Goal: Task Accomplishment & Management: Use online tool/utility

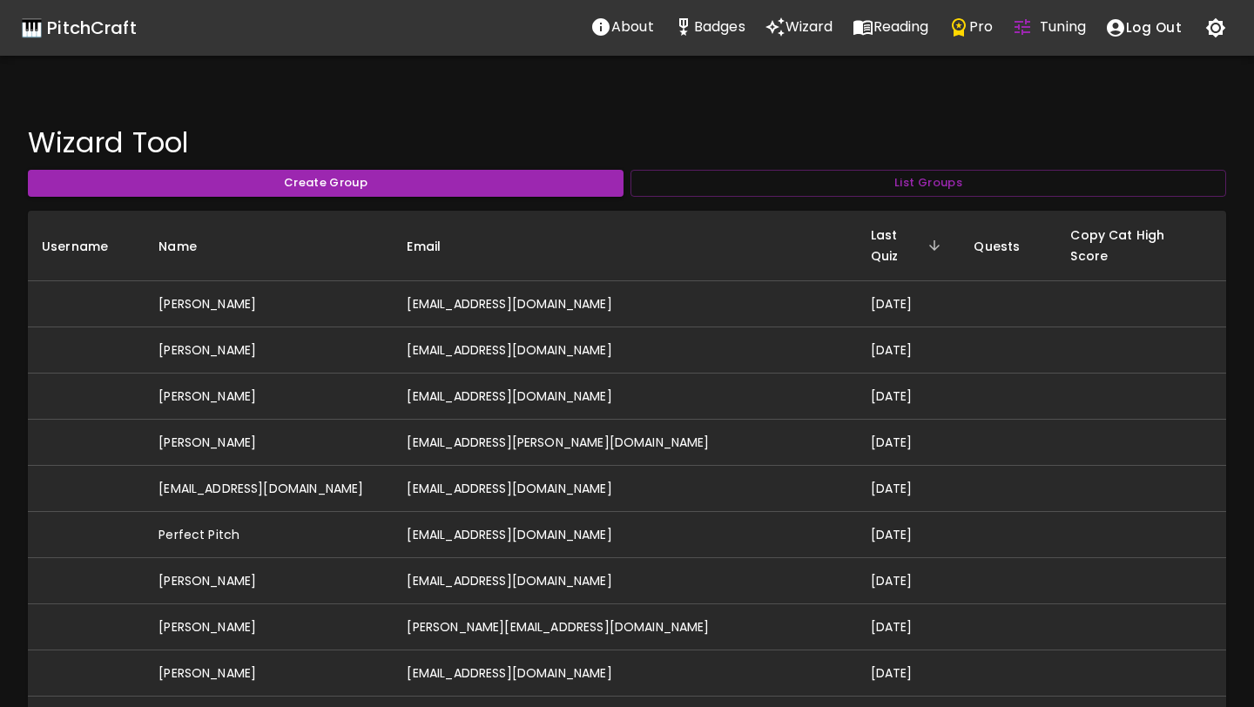
scroll to position [3485, 0]
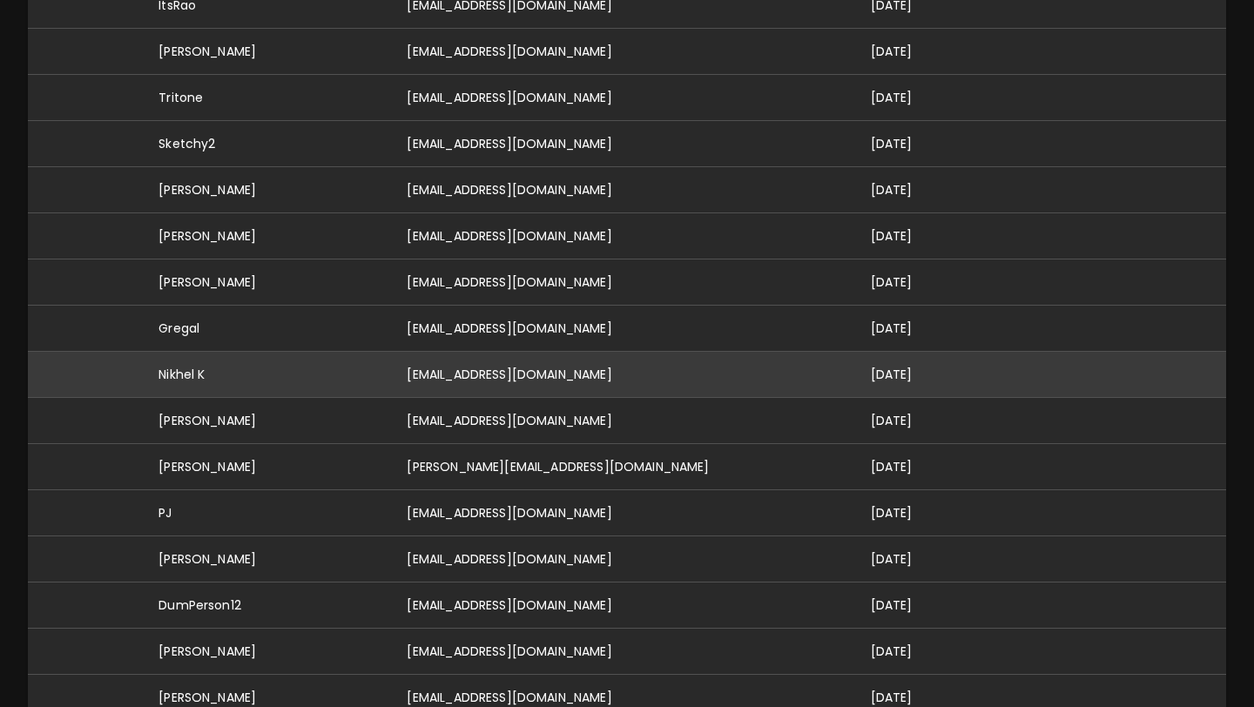
click at [368, 354] on td "Nikhel K" at bounding box center [269, 375] width 248 height 46
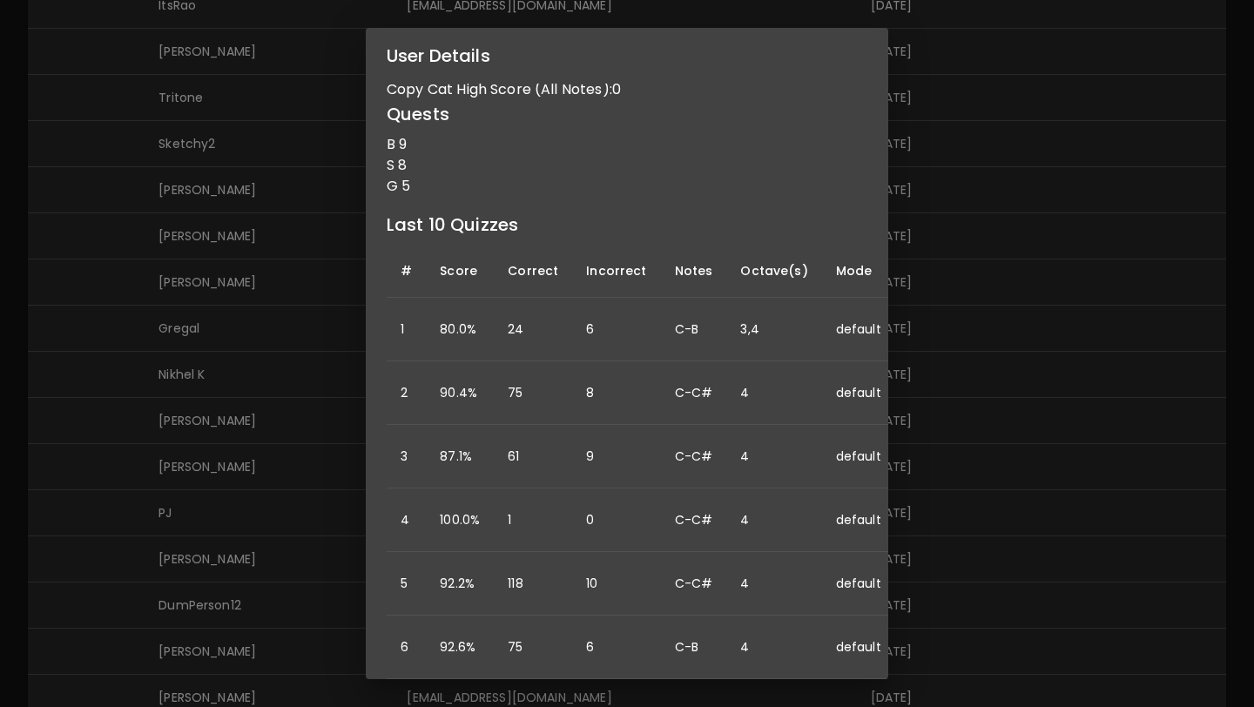
scroll to position [0, 0]
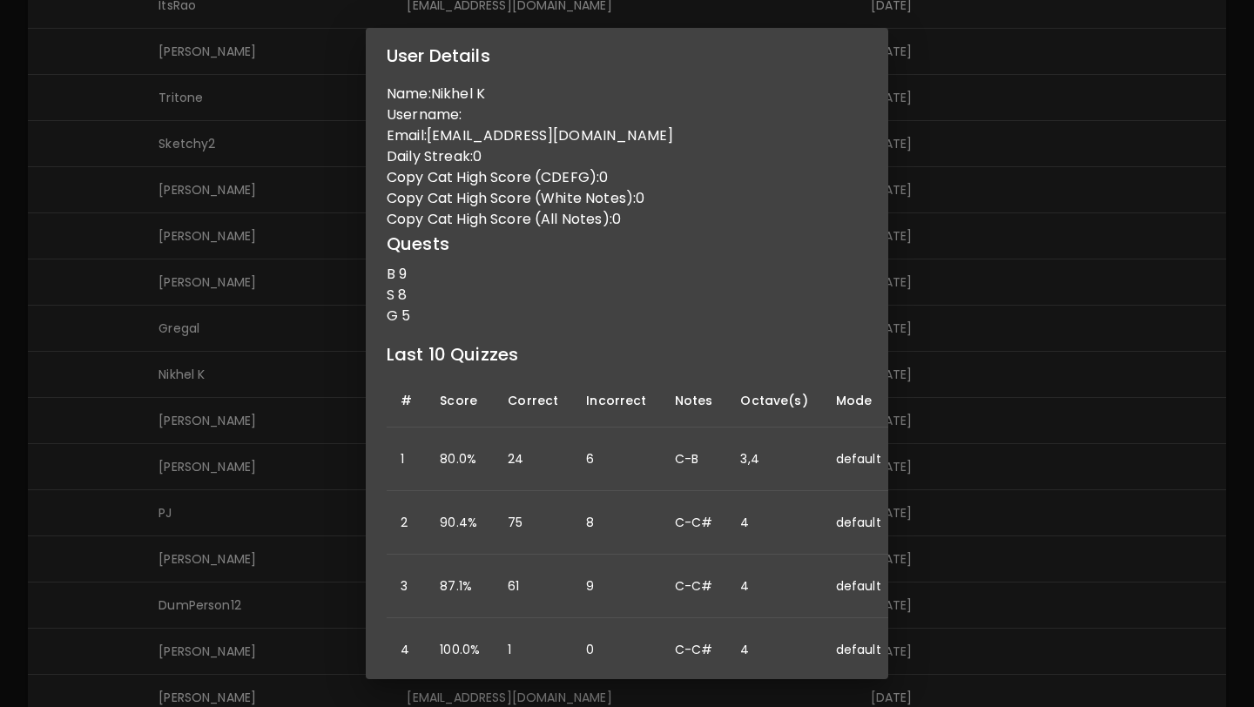
click at [179, 231] on div "User Details Name: Nikhel K Username: Email: [EMAIL_ADDRESS][DOMAIN_NAME] Daily…" at bounding box center [627, 353] width 1254 height 707
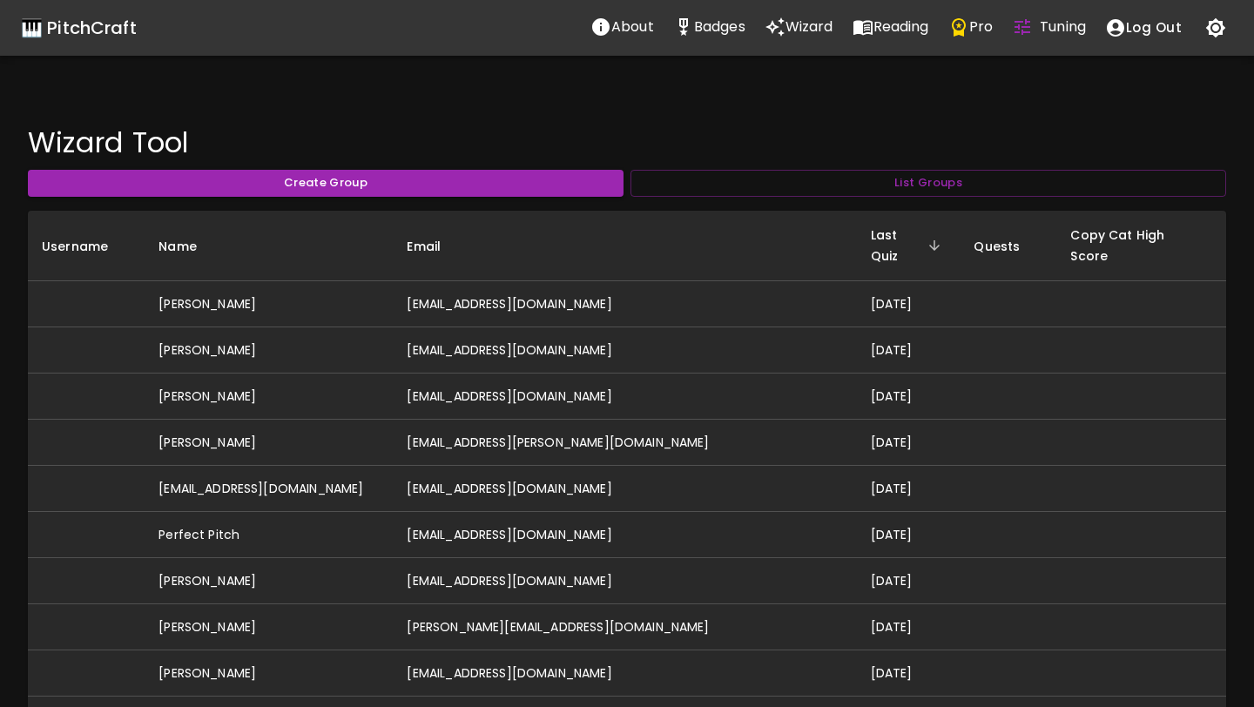
click at [84, 31] on div "🎹 PitchCraft" at bounding box center [79, 28] width 116 height 28
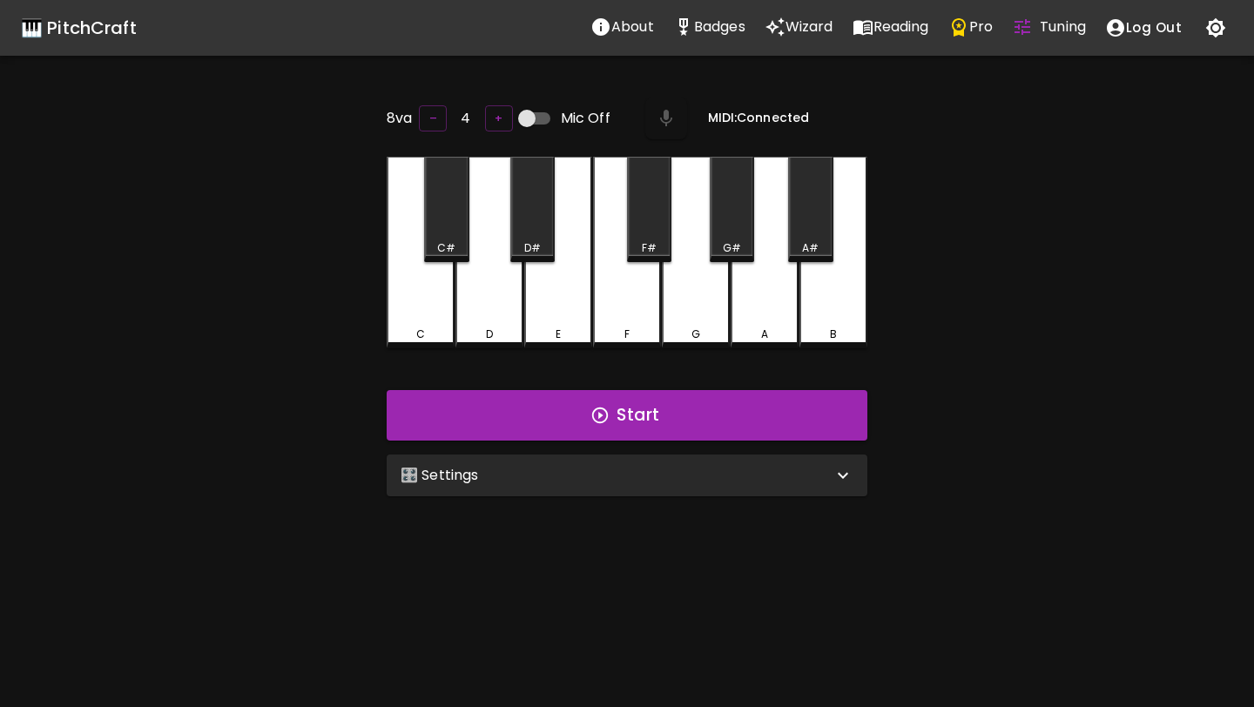
click at [672, 479] on div "🎛️ Settings" at bounding box center [617, 475] width 432 height 21
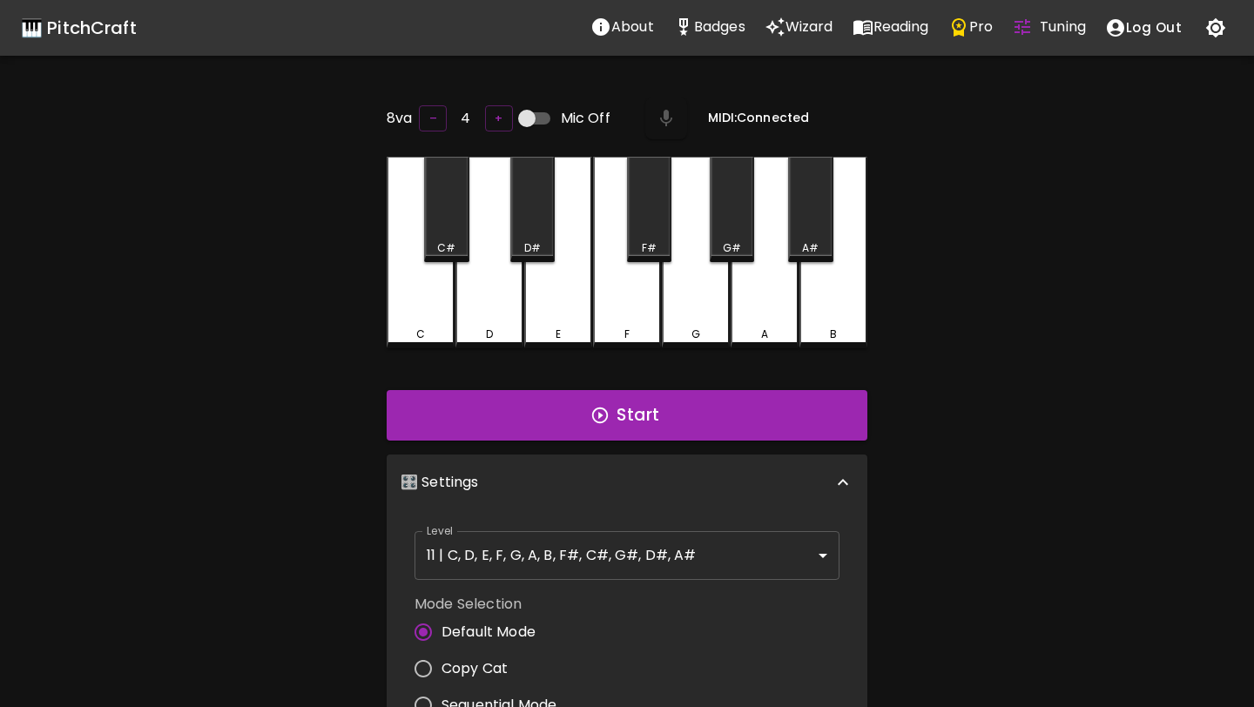
click at [653, 558] on body "🎹 PitchCraft About Badges Wizard Reading Pro Tuning Log Out 8va – 4 + Mic Off M…" at bounding box center [627, 575] width 1254 height 1151
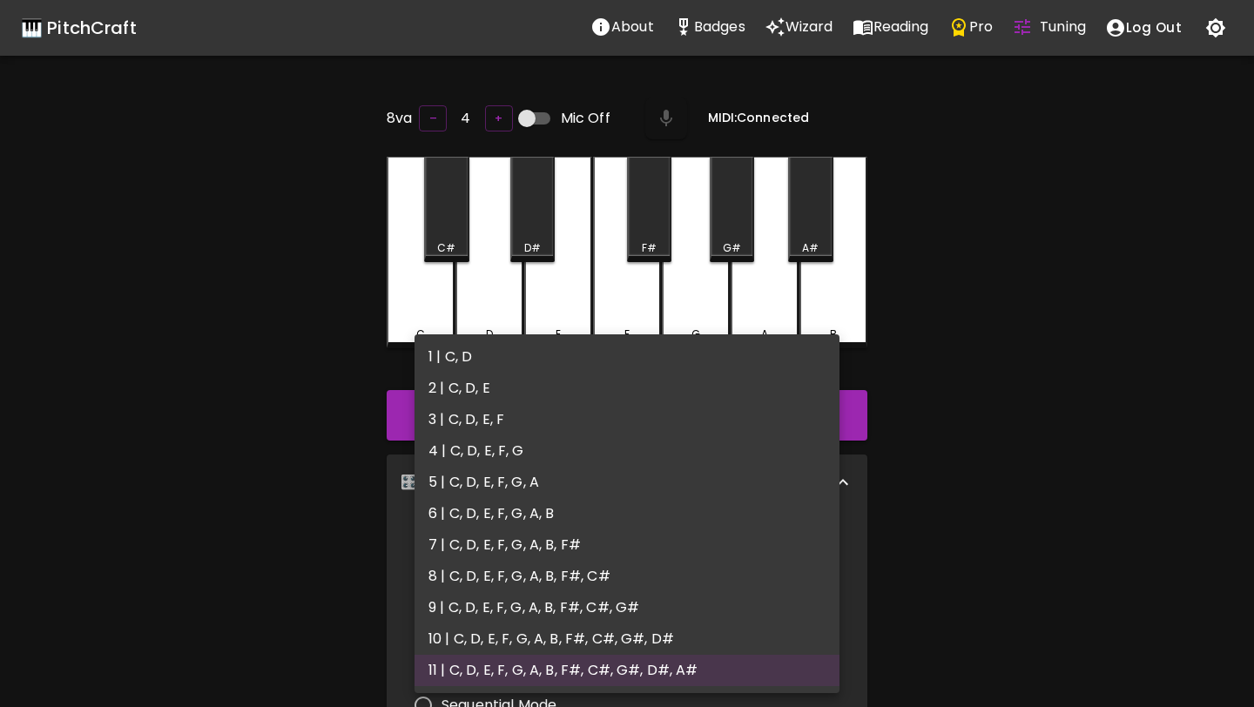
click at [661, 528] on li "6 | C, D, E, F, G, A, B" at bounding box center [627, 513] width 425 height 31
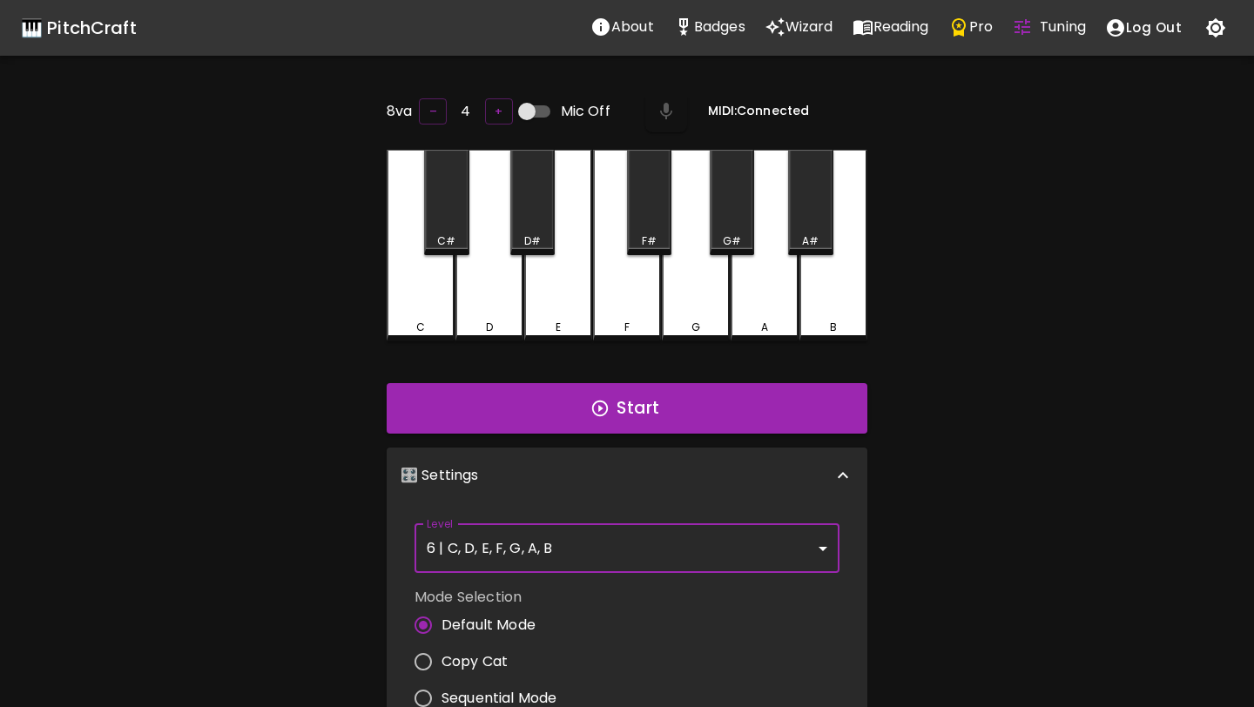
scroll to position [5, 0]
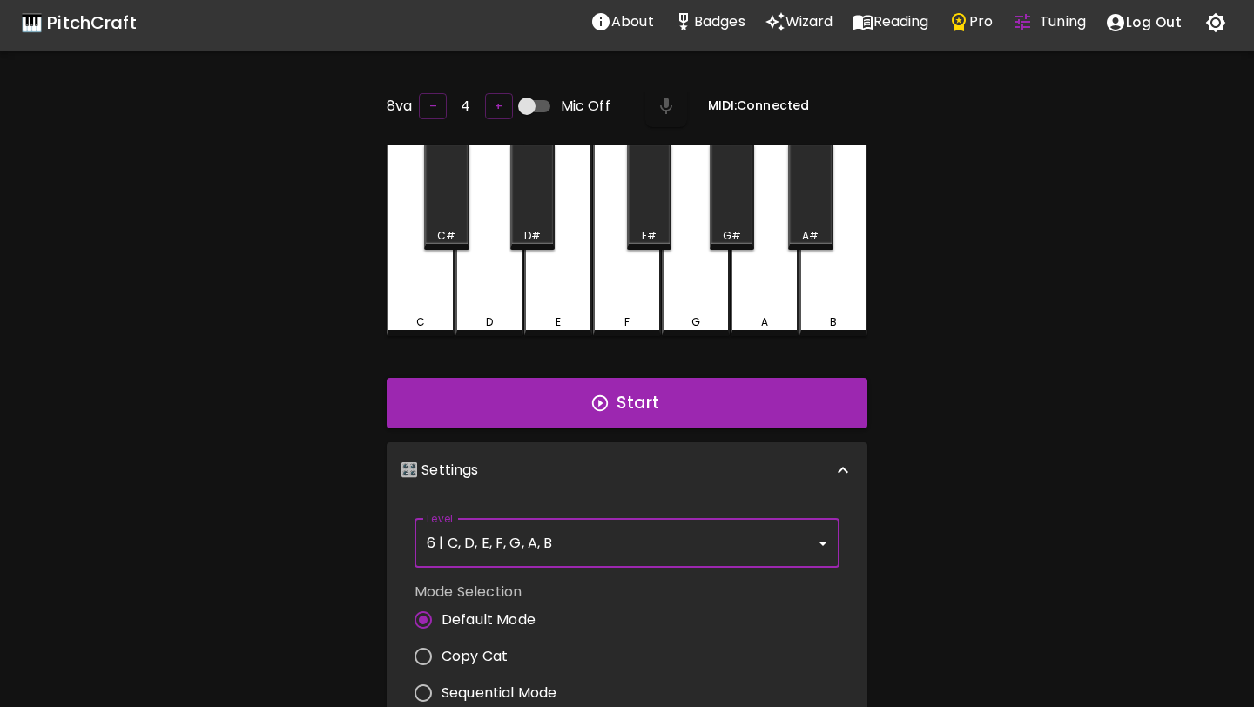
click at [710, 548] on body "🎹 PitchCraft About Badges Wizard Reading Pro Tuning Log Out 8va – 4 + Mic Off M…" at bounding box center [627, 570] width 1254 height 1151
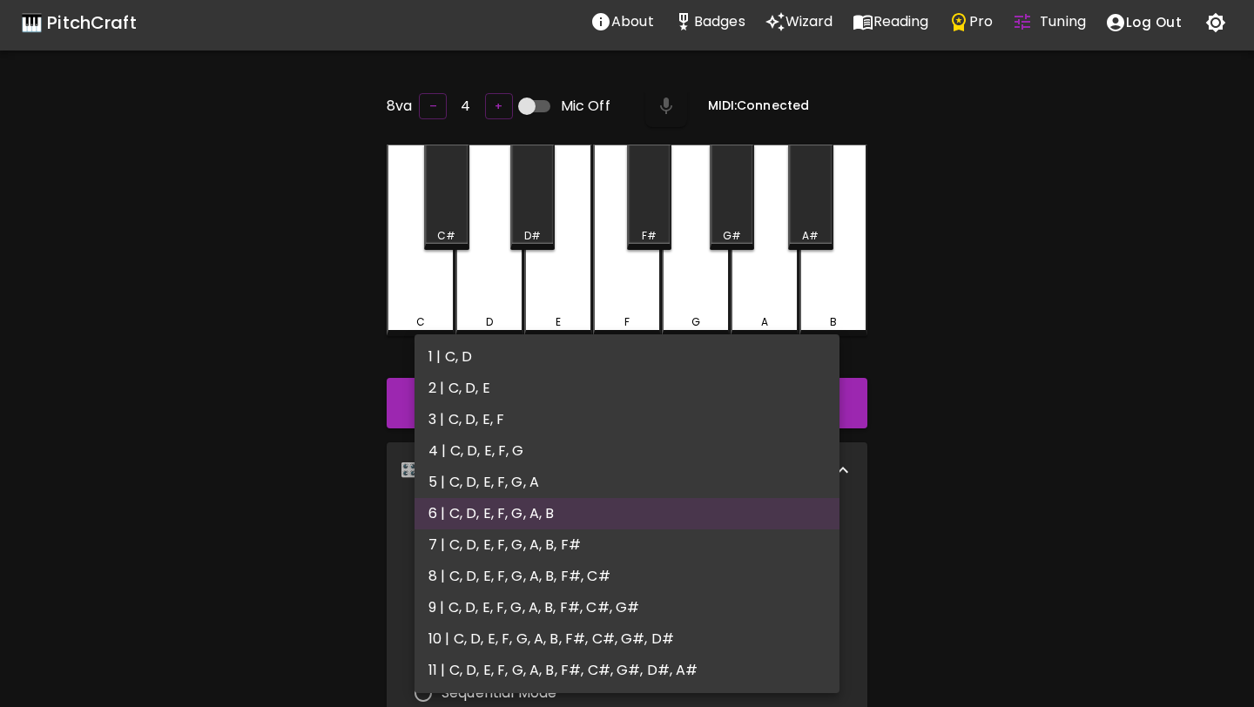
click at [640, 665] on li "11 | C, D, E, F, G, A, B, F#, C#, G#, D#, A#" at bounding box center [627, 670] width 425 height 31
type input "21"
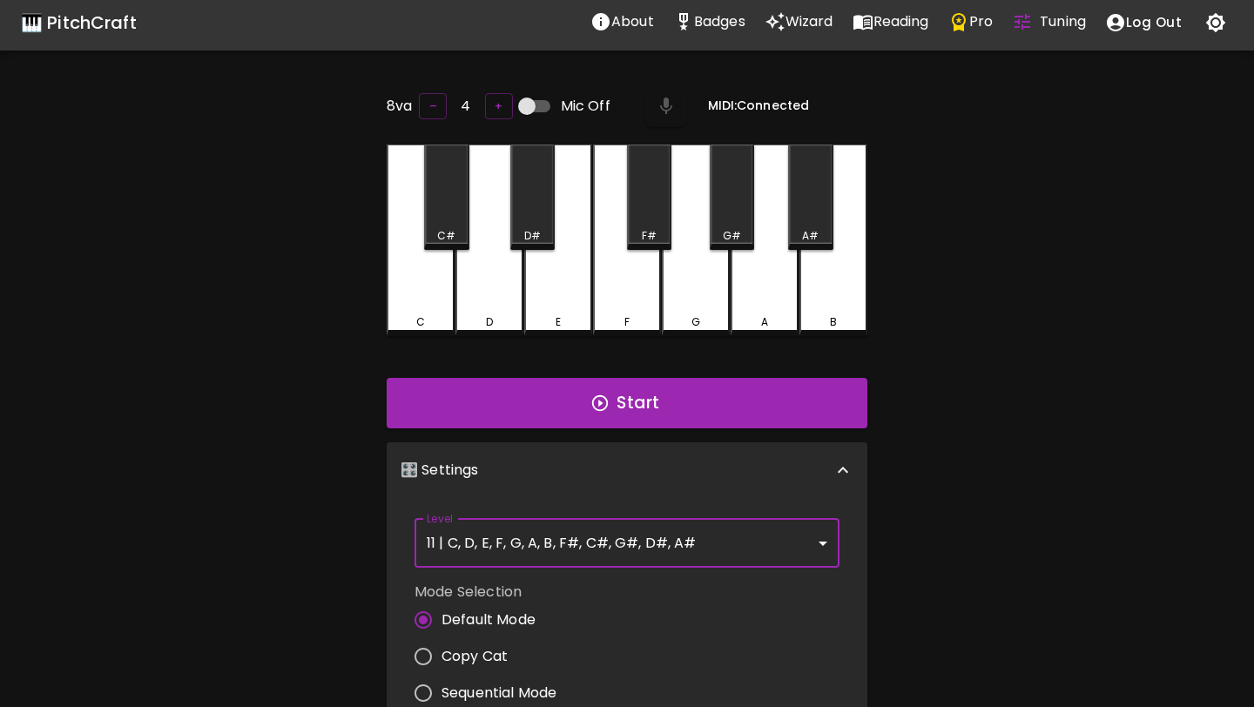
scroll to position [0, 0]
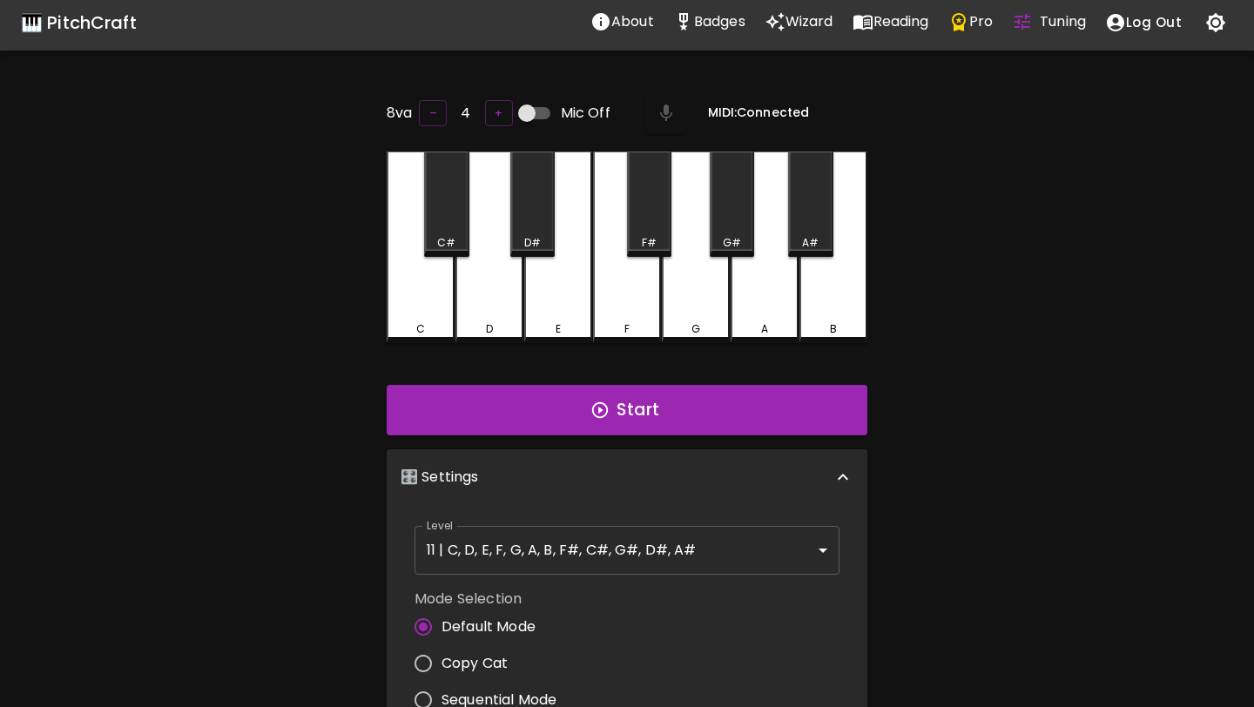
click at [1005, 138] on div "🎹 PitchCraft About Badges Wizard Reading Pro Tuning Log Out 8va – 4 + Mic Off M…" at bounding box center [627, 532] width 1254 height 1074
click at [96, 25] on div "🎹 PitchCraft" at bounding box center [79, 23] width 116 height 28
click at [782, 24] on icon "Wizard" at bounding box center [775, 21] width 21 height 21
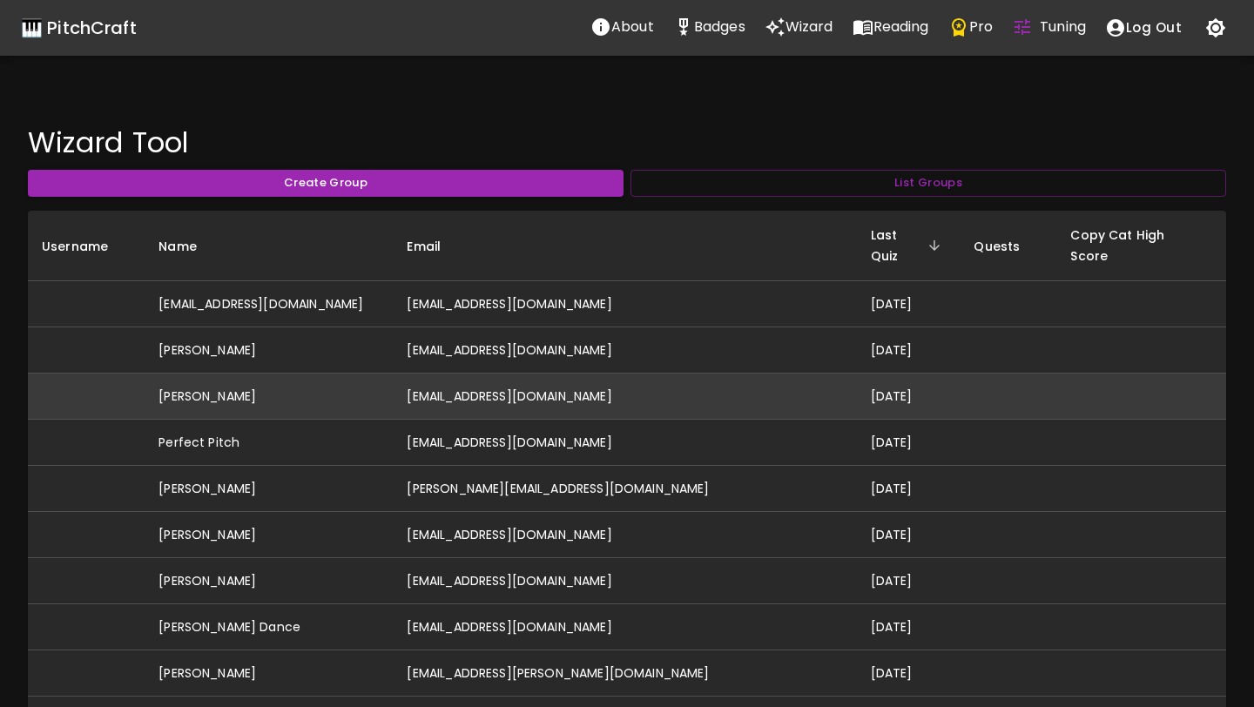
click at [240, 374] on td "[PERSON_NAME]" at bounding box center [269, 397] width 248 height 46
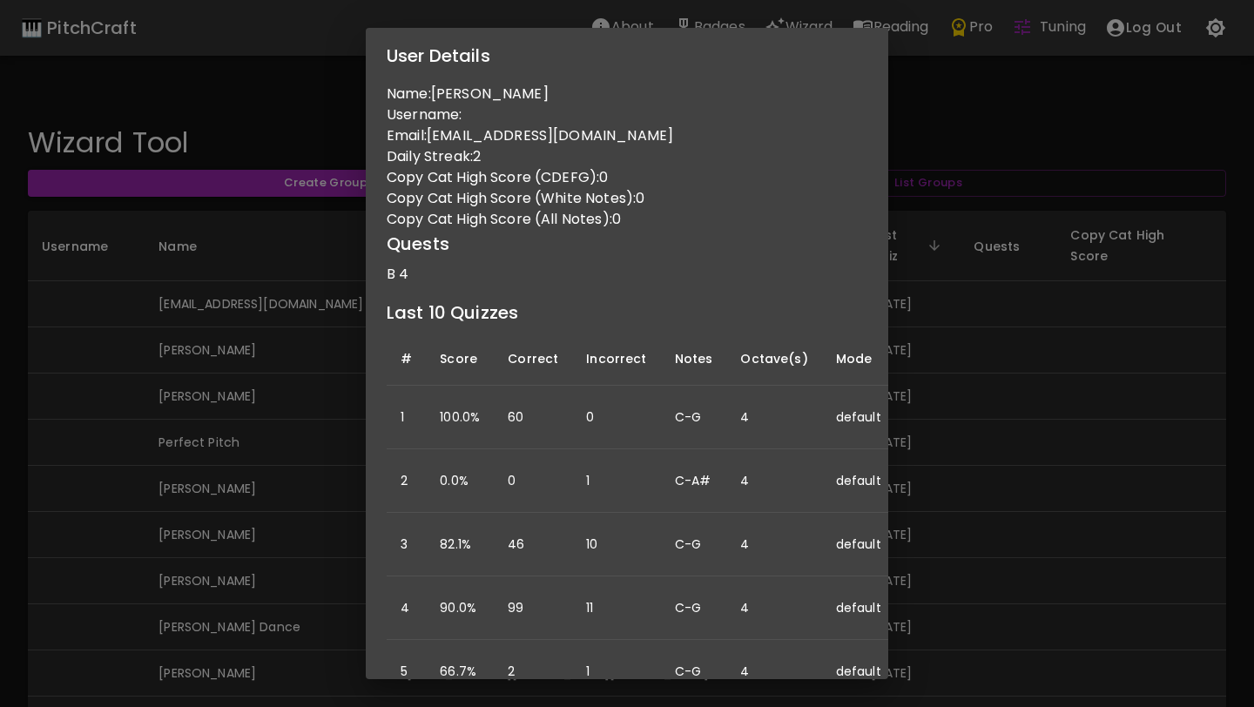
click at [251, 362] on div "User Details Name: [PERSON_NAME] Username: Email: [PERSON_NAME][EMAIL_ADDRESS][…" at bounding box center [627, 353] width 1254 height 707
